Goal: Transaction & Acquisition: Purchase product/service

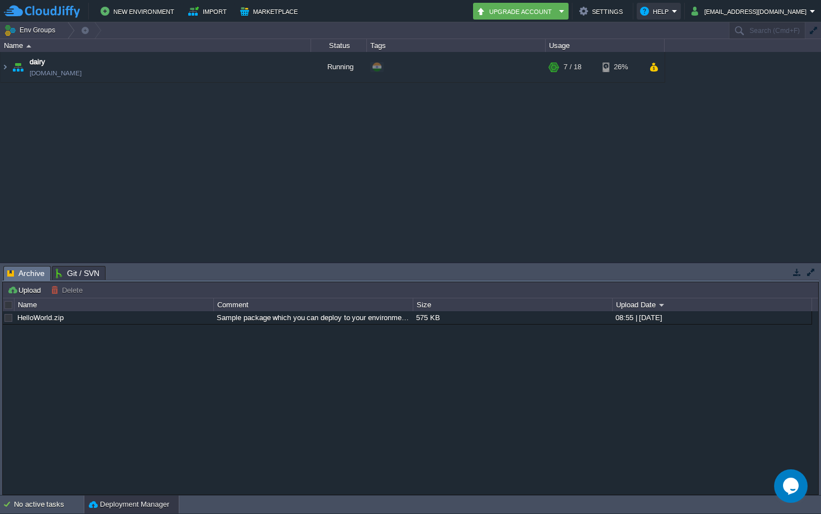
click at [670, 16] on button "Help" at bounding box center [656, 10] width 32 height 13
click at [670, 17] on button "[EMAIL_ADDRESS][DOMAIN_NAME]" at bounding box center [751, 10] width 118 height 13
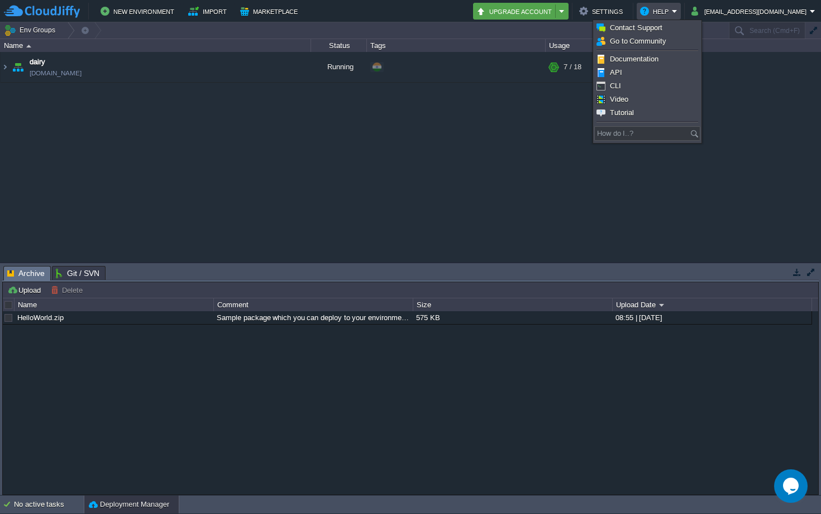
click at [556, 16] on button "Upgrade Account" at bounding box center [516, 10] width 79 height 13
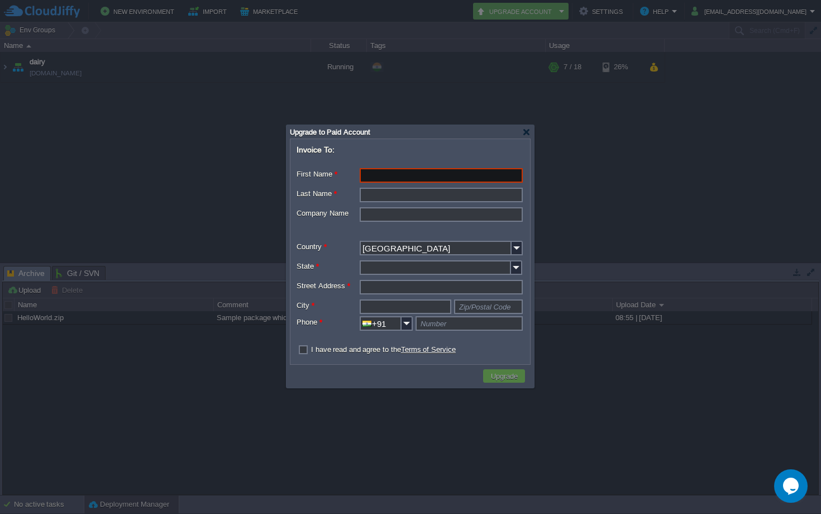
click at [526, 139] on div "Invoice To: First Name * Middle Name Last Name * Company Name Country * [GEOGRA…" at bounding box center [411, 251] width 240 height 225
click at [527, 131] on div at bounding box center [526, 132] width 8 height 8
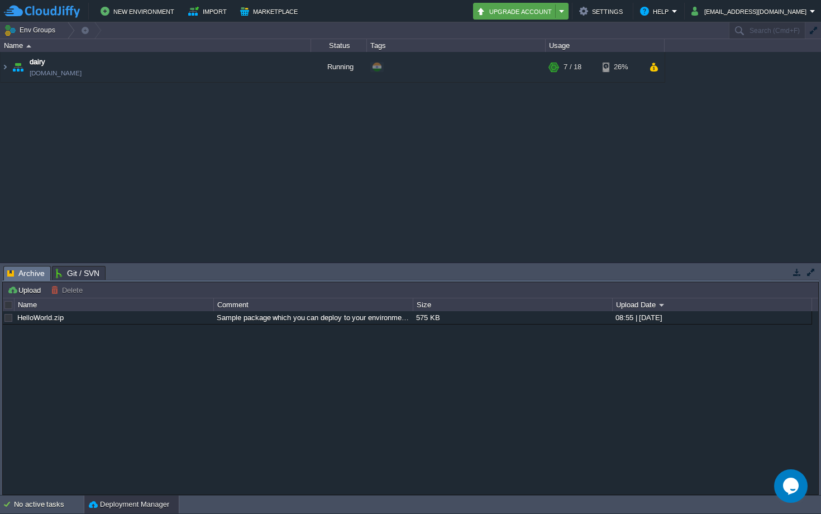
click at [565, 14] on em "Upgrade Account" at bounding box center [521, 10] width 89 height 13
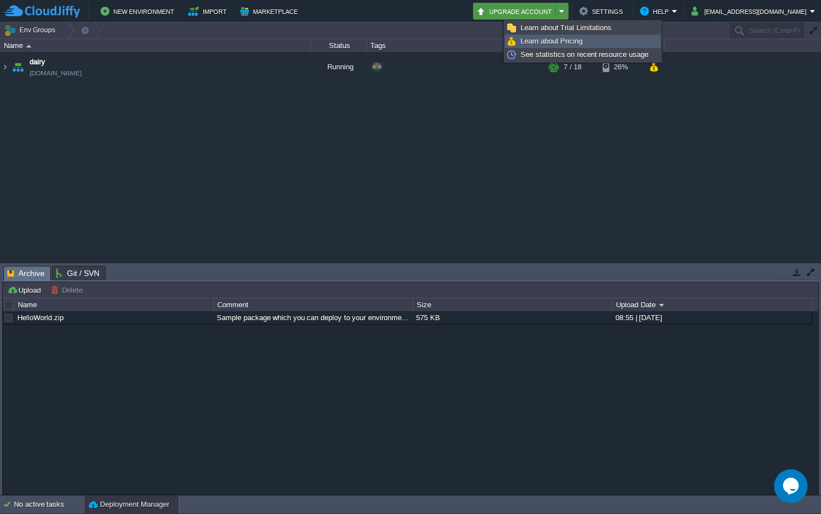
click at [572, 37] on span "Learn about Pricing" at bounding box center [552, 41] width 62 height 8
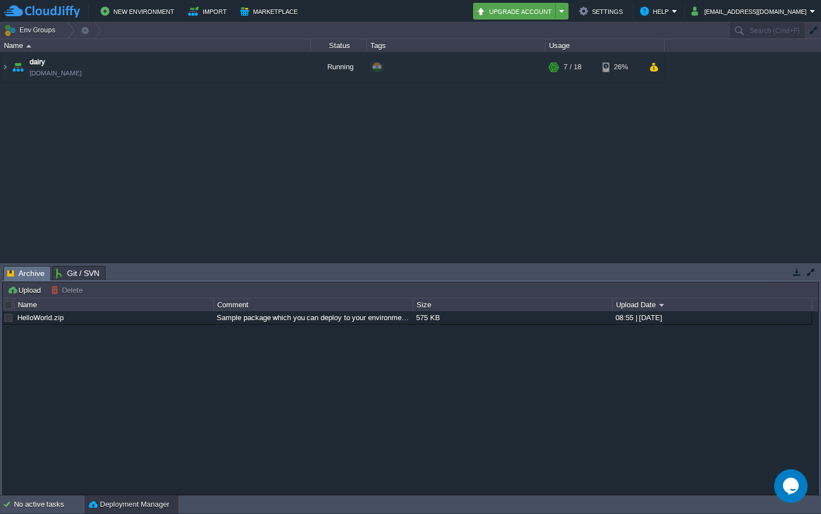
click at [565, 10] on em "Upgrade Account" at bounding box center [521, 10] width 89 height 13
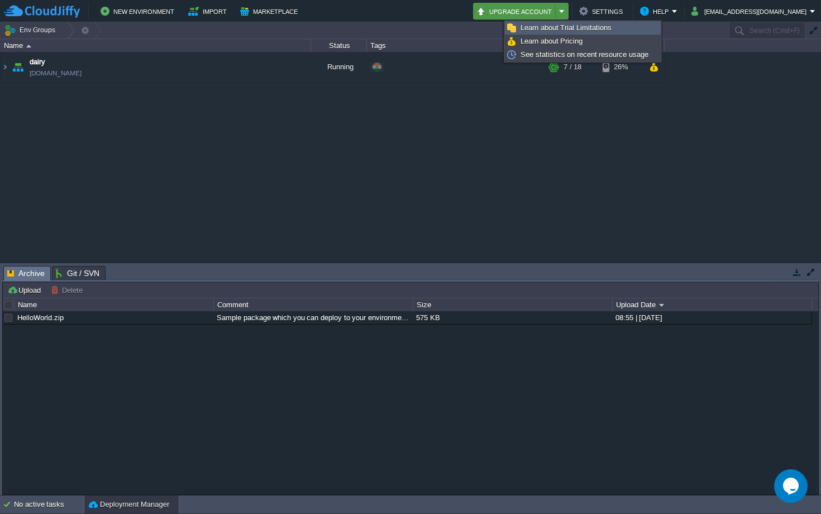
click at [563, 30] on span "Learn about Trial Limitations" at bounding box center [566, 27] width 91 height 8
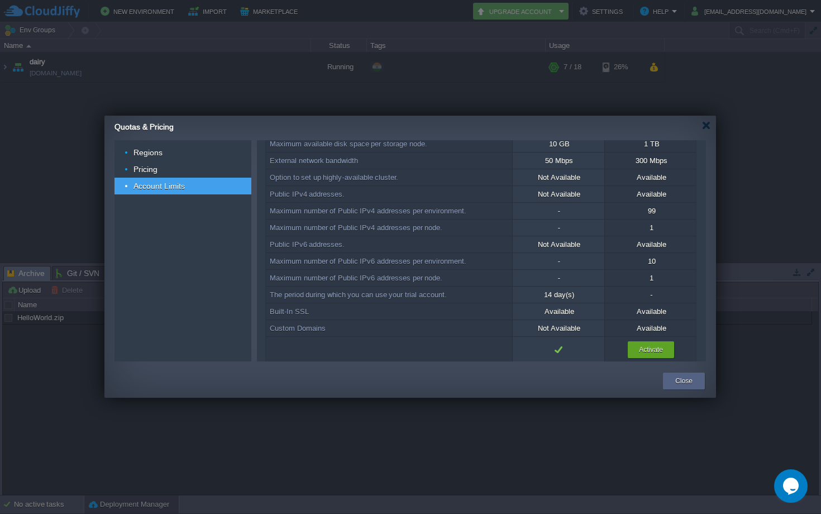
scroll to position [129, 0]
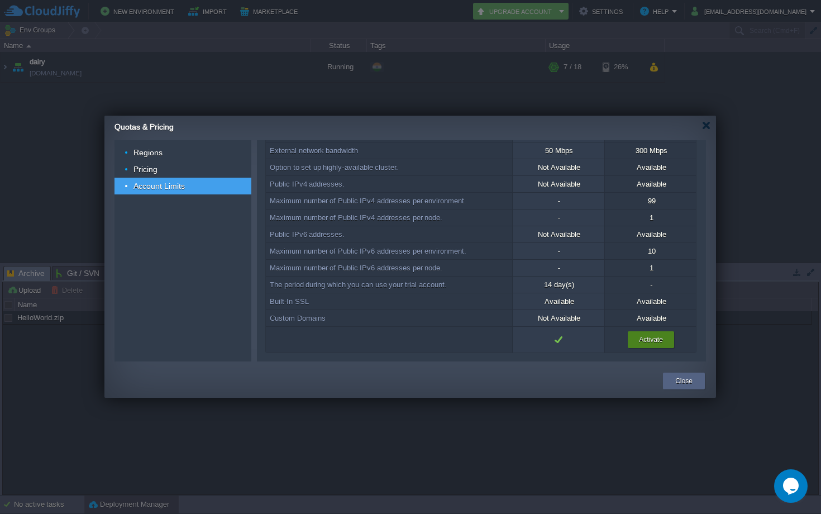
click at [655, 286] on button "Activate" at bounding box center [651, 339] width 24 height 11
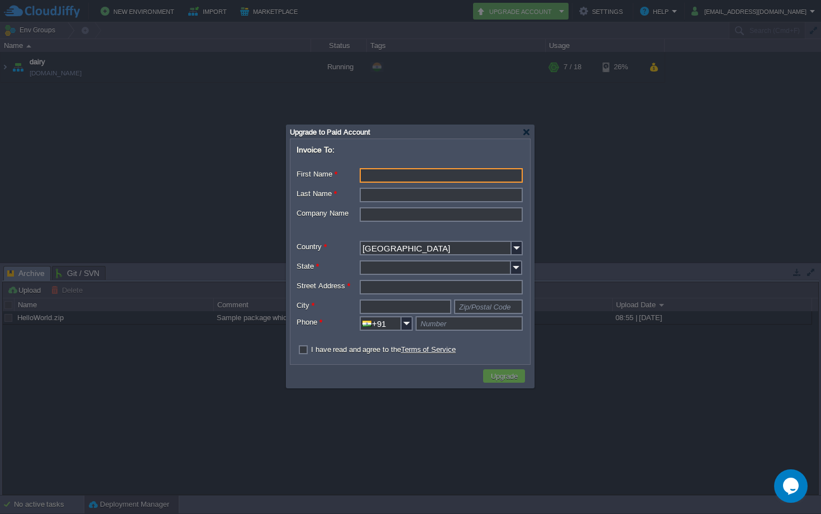
click at [526, 126] on div "Upgrade to Paid Account" at bounding box center [410, 131] width 241 height 13
click at [531, 129] on div "Upgrade to Paid Account" at bounding box center [412, 131] width 244 height 13
click at [525, 135] on div at bounding box center [526, 132] width 8 height 8
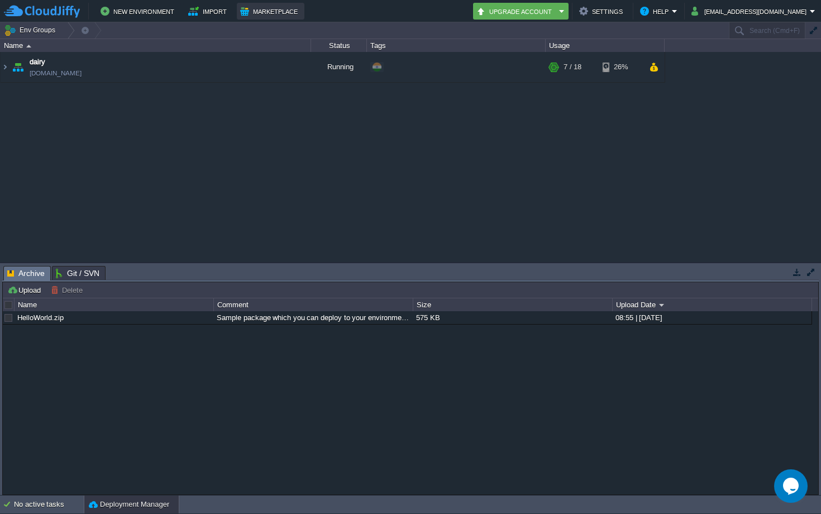
click at [268, 10] on button "Marketplace" at bounding box center [270, 10] width 61 height 13
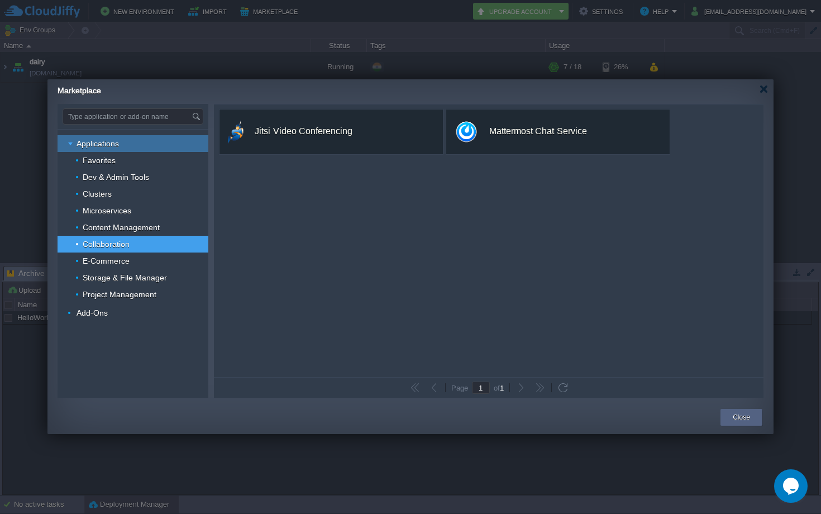
click at [109, 144] on span "Applications" at bounding box center [97, 144] width 45 height 10
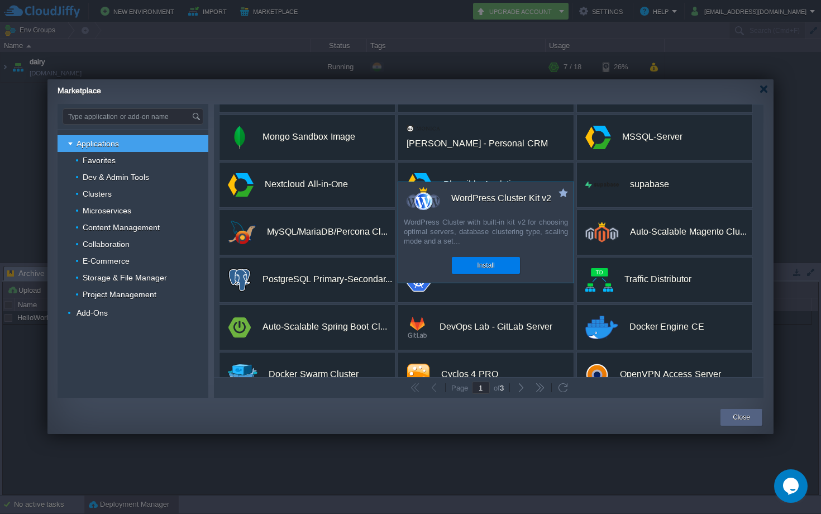
scroll to position [135, 0]
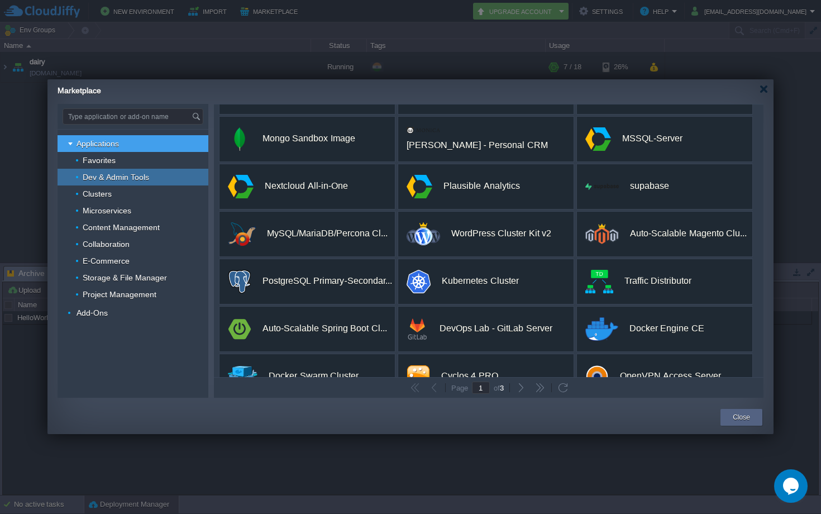
click at [110, 172] on span "Dev & Admin Tools" at bounding box center [116, 177] width 69 height 10
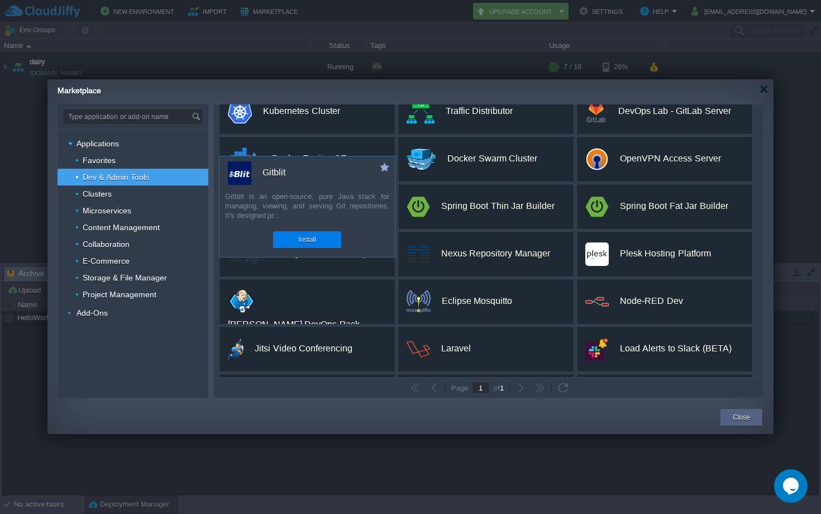
scroll to position [162, 0]
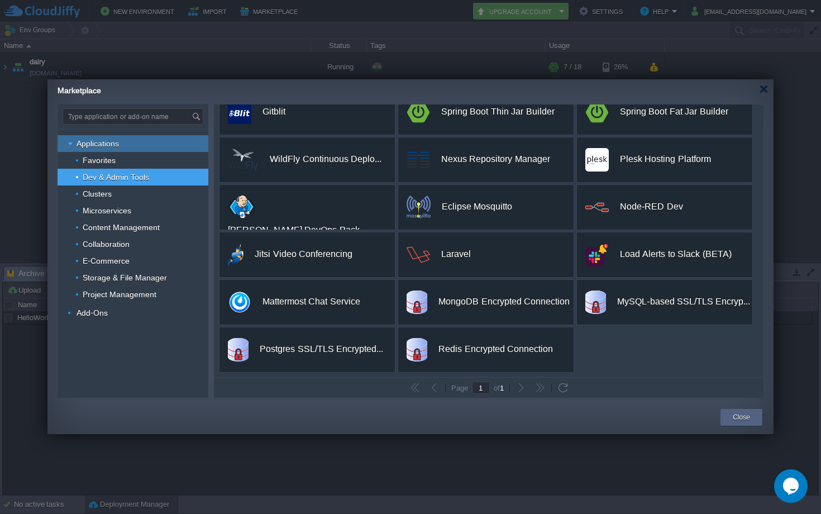
click at [119, 144] on div "Applications" at bounding box center [133, 143] width 151 height 17
type input "Type application or add-on name"
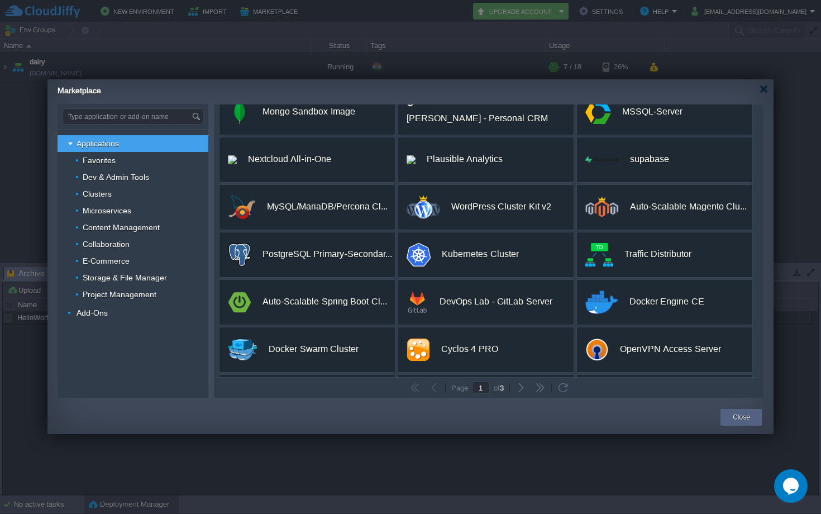
scroll to position [0, 0]
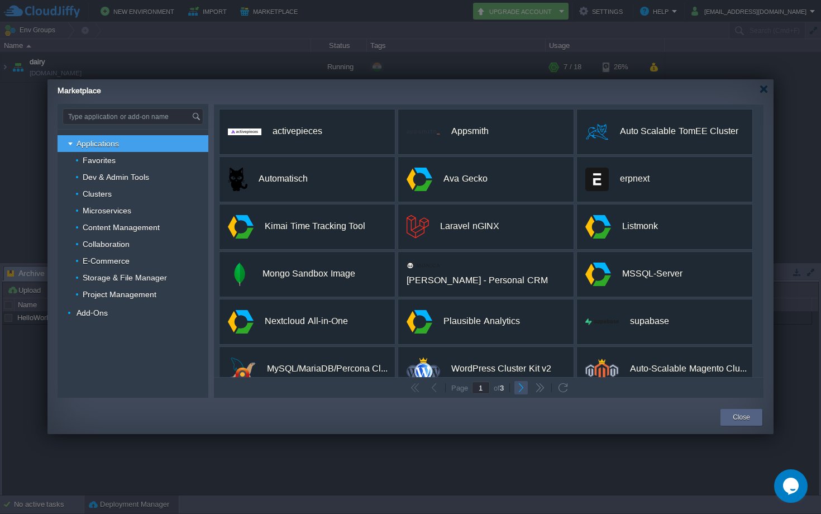
click at [520, 286] on button "button" at bounding box center [521, 388] width 10 height 10
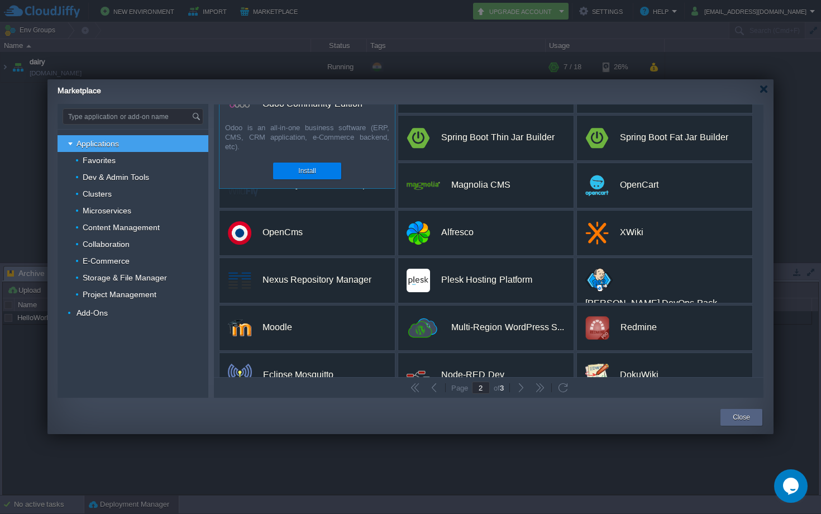
scroll to position [210, 0]
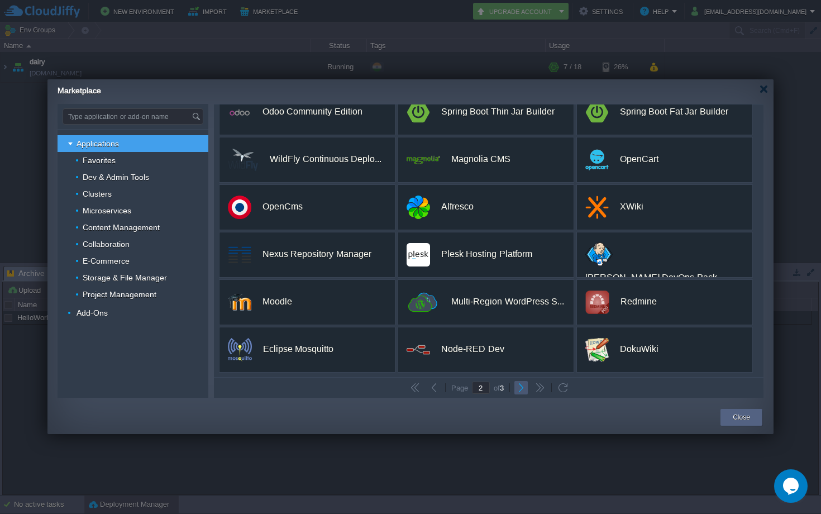
click at [523, 286] on button "button" at bounding box center [521, 388] width 10 height 10
type input "3"
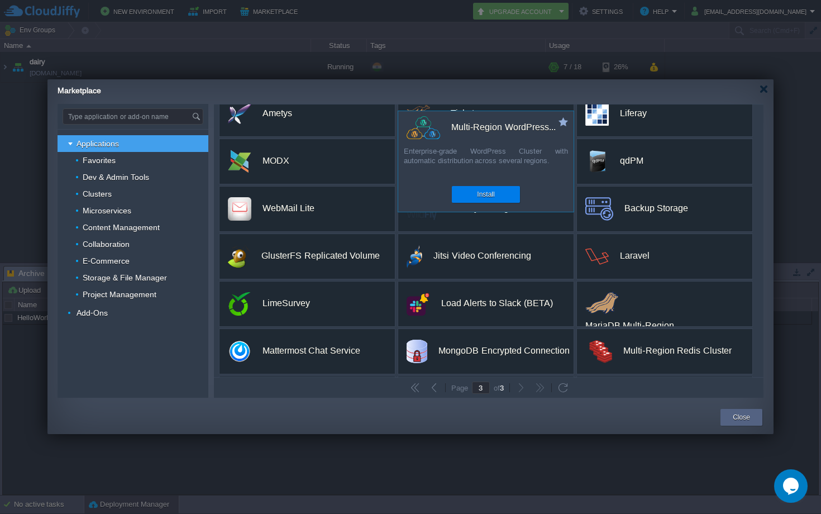
scroll to position [0, 0]
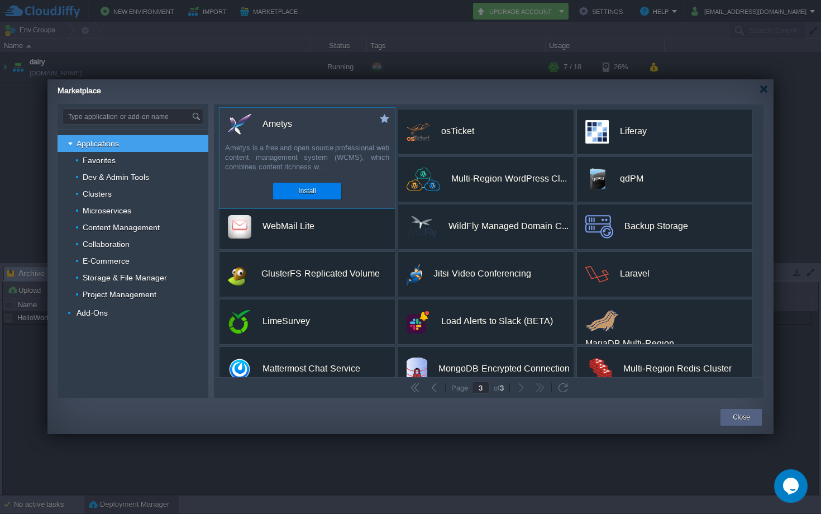
click at [318, 167] on div "Ametys is a free and open source professional web content management system (WC…" at bounding box center [307, 158] width 175 height 31
click at [277, 121] on div "Ametys" at bounding box center [278, 123] width 30 height 23
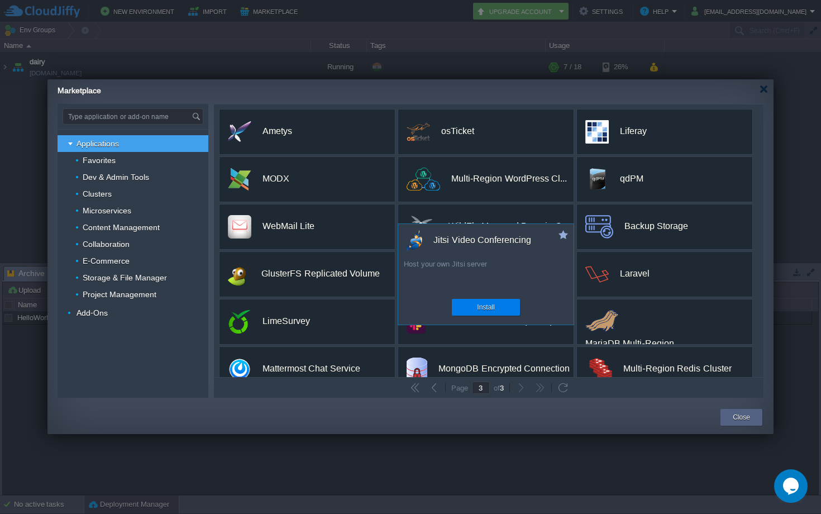
scroll to position [115, 0]
